Goal: Information Seeking & Learning: Understand process/instructions

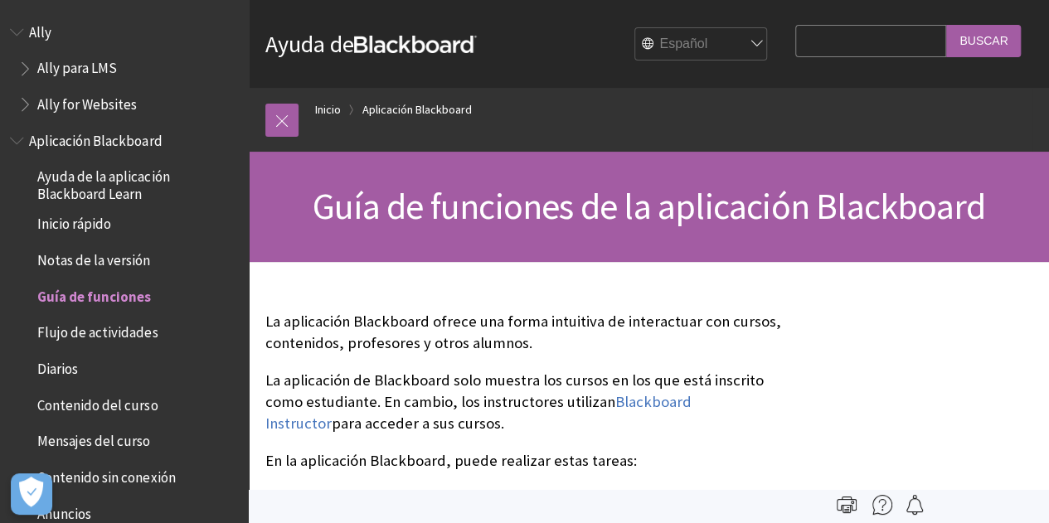
scroll to position [258, 0]
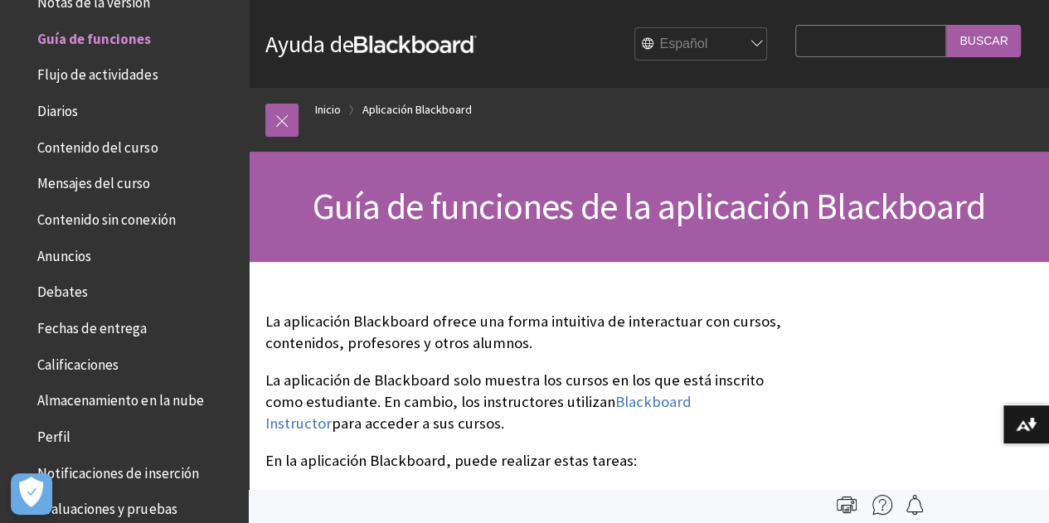
click at [807, 44] on input "Search Query" at bounding box center [870, 41] width 151 height 32
type input "como poner las calificaciones visibles"
click at [946, 25] on input "Buscar" at bounding box center [983, 41] width 75 height 32
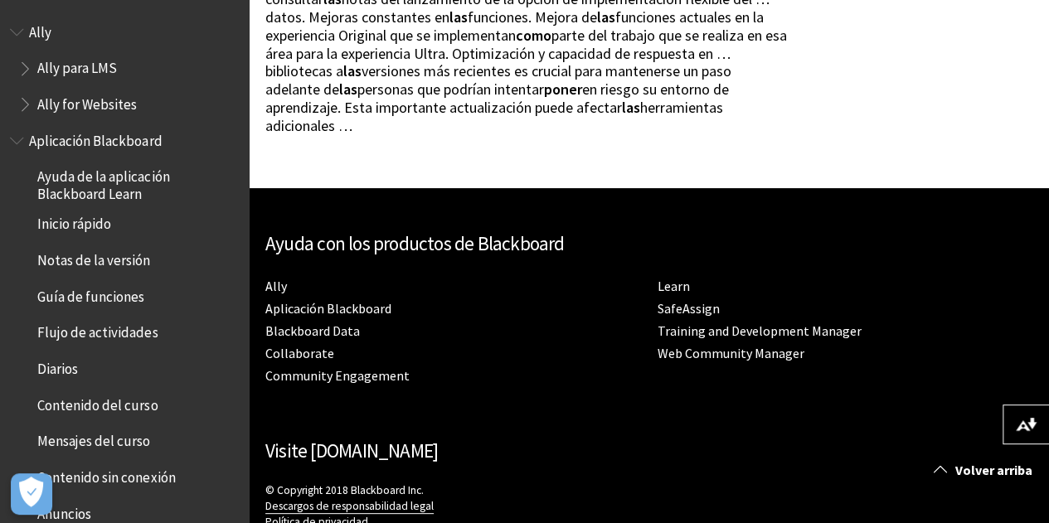
scroll to position [1078, 0]
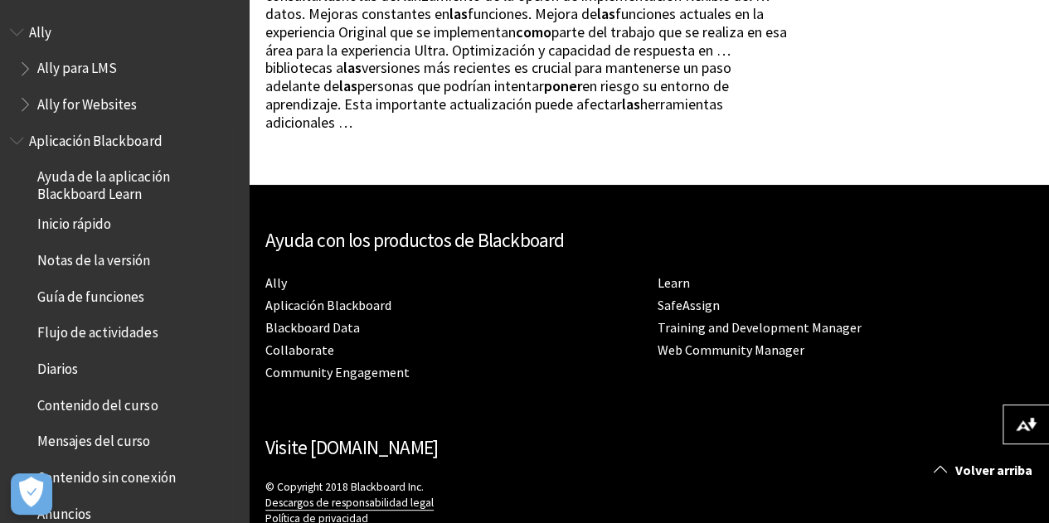
click at [102, 303] on span "Guía de funciones" at bounding box center [90, 294] width 107 height 22
